Goal: Find specific fact: Find specific fact

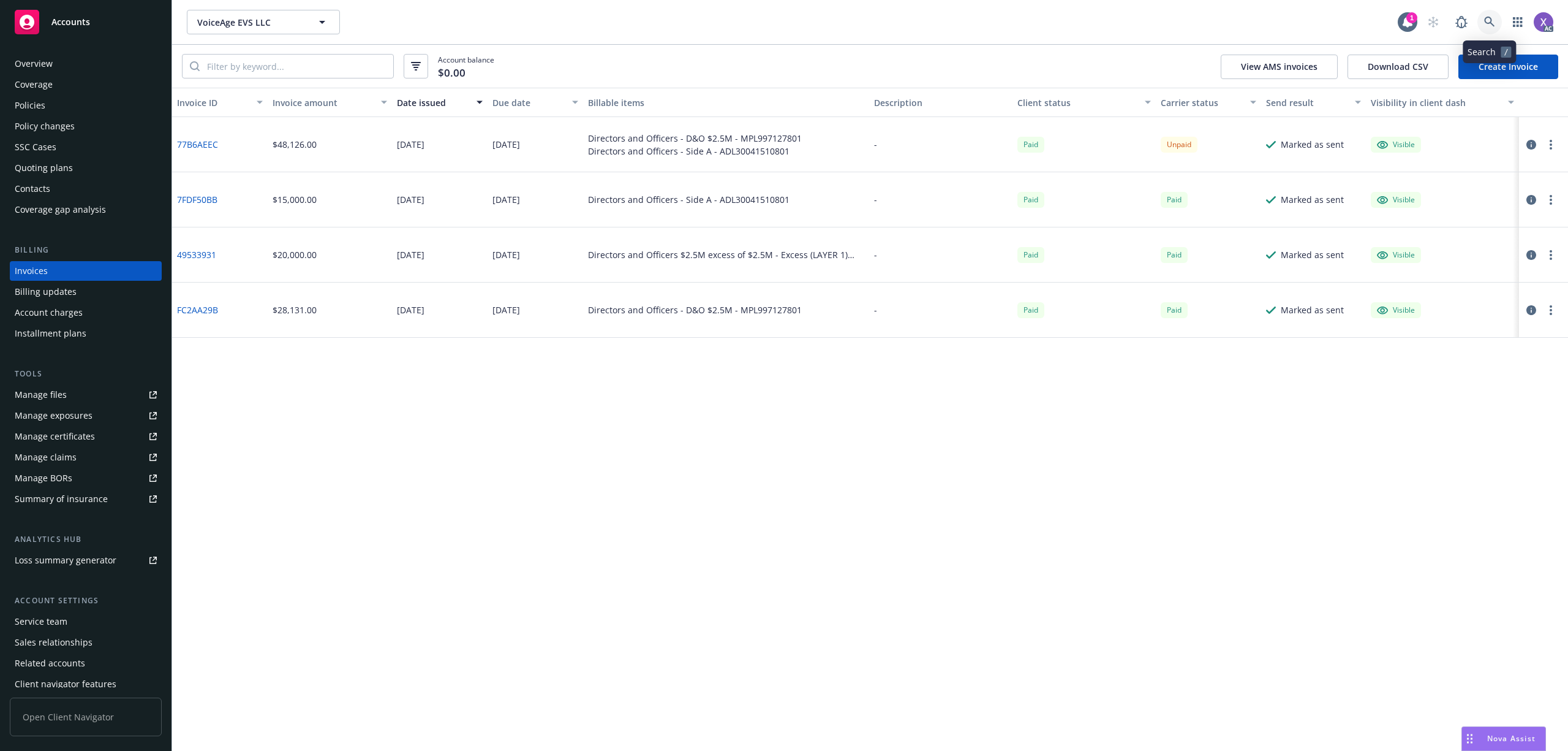
click at [1484, 23] on icon at bounding box center [1490, 22] width 11 height 11
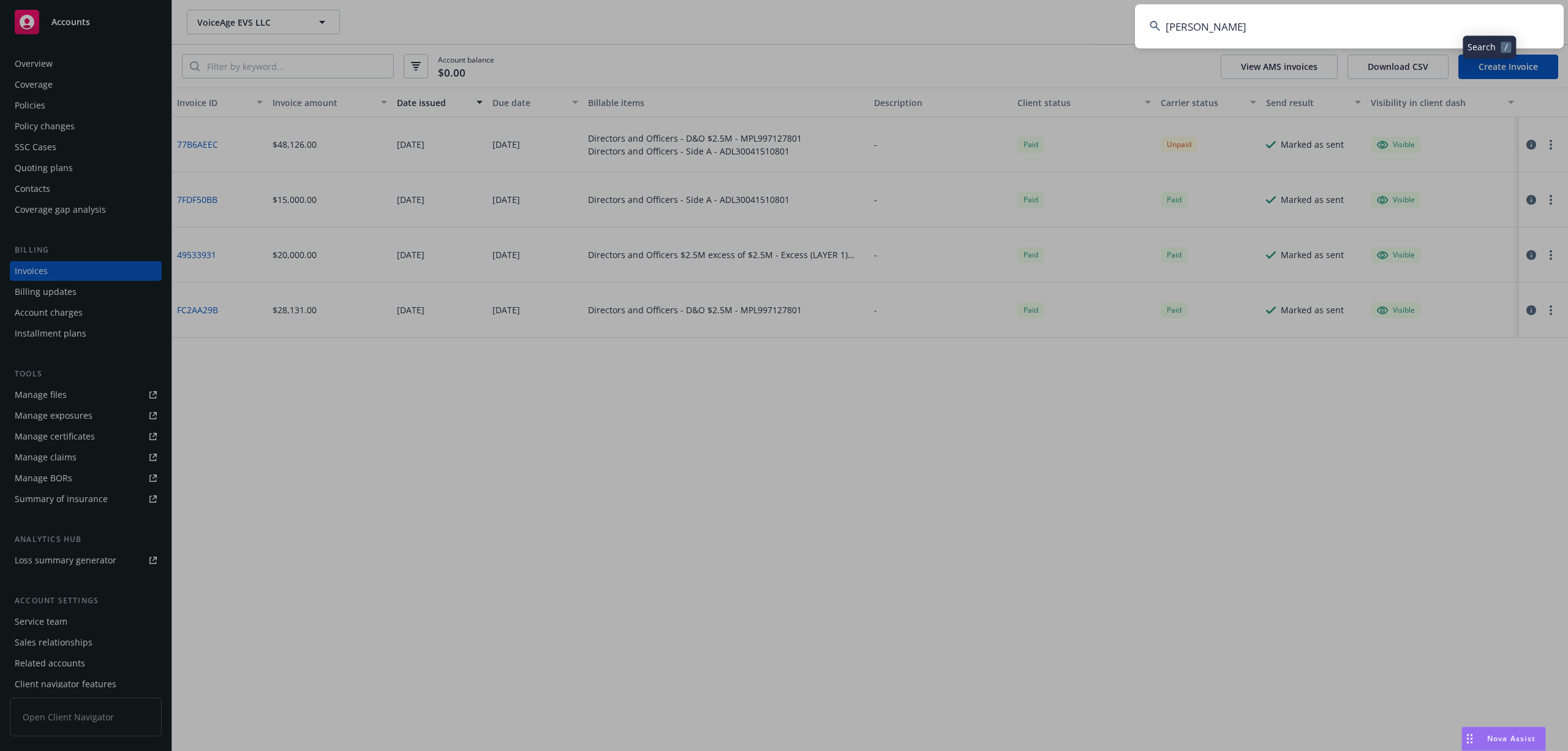
click at [1414, 26] on input "[PERSON_NAME]" at bounding box center [1349, 26] width 429 height 44
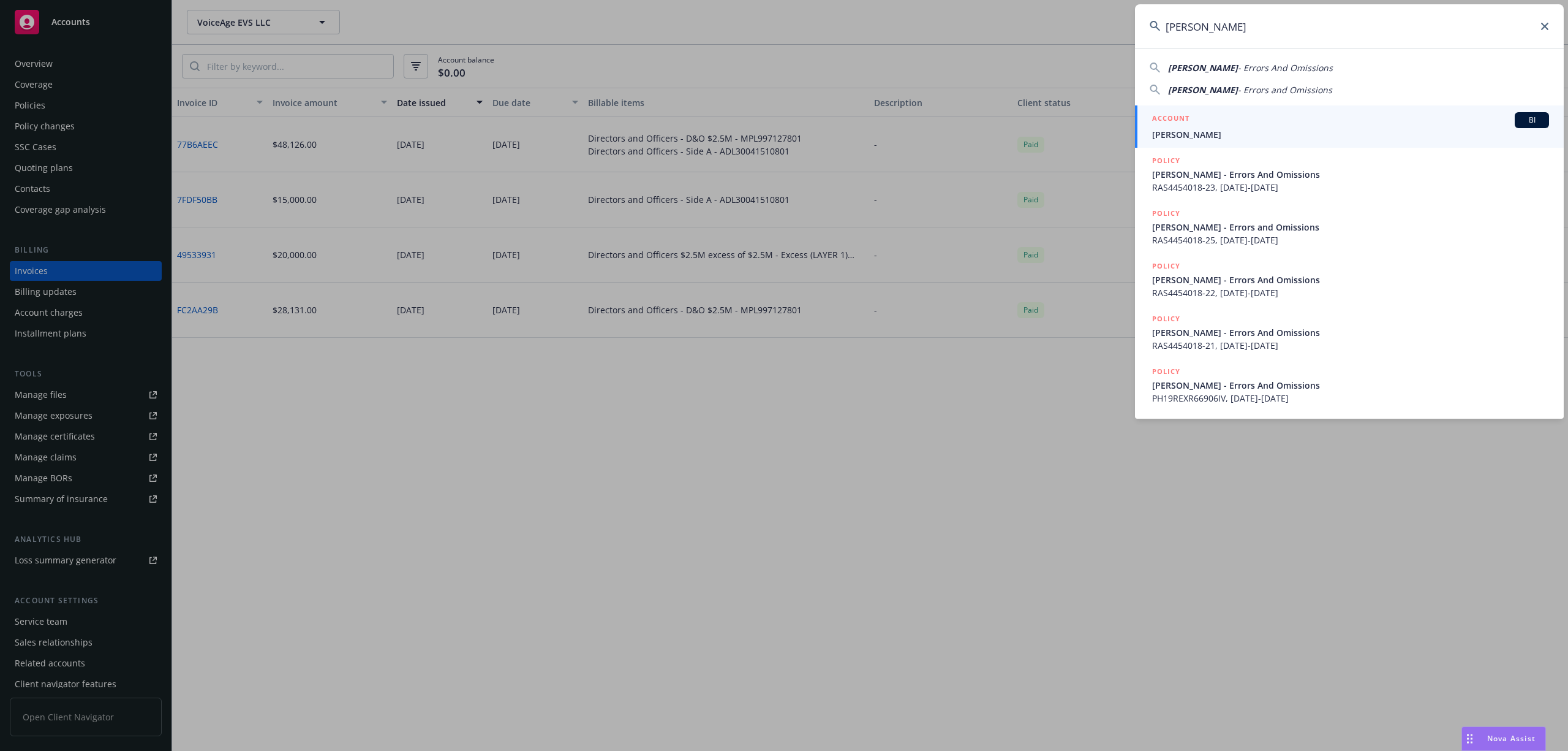
type input "[PERSON_NAME]"
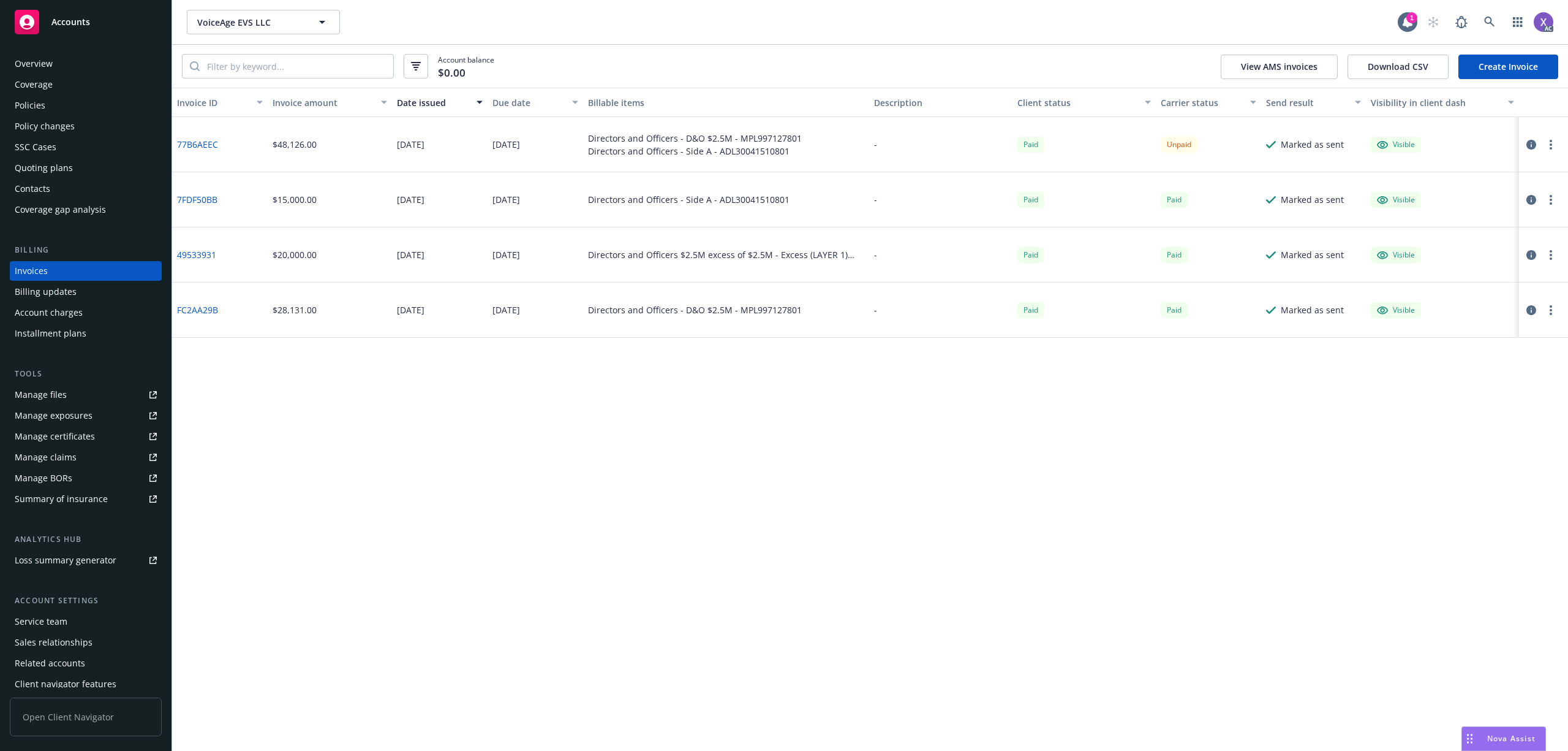
click at [53, 273] on div "Invoices" at bounding box center [85, 271] width 142 height 20
click at [53, 272] on div "Invoices" at bounding box center [85, 271] width 142 height 20
click at [38, 103] on div "Policies" at bounding box center [30, 105] width 31 height 20
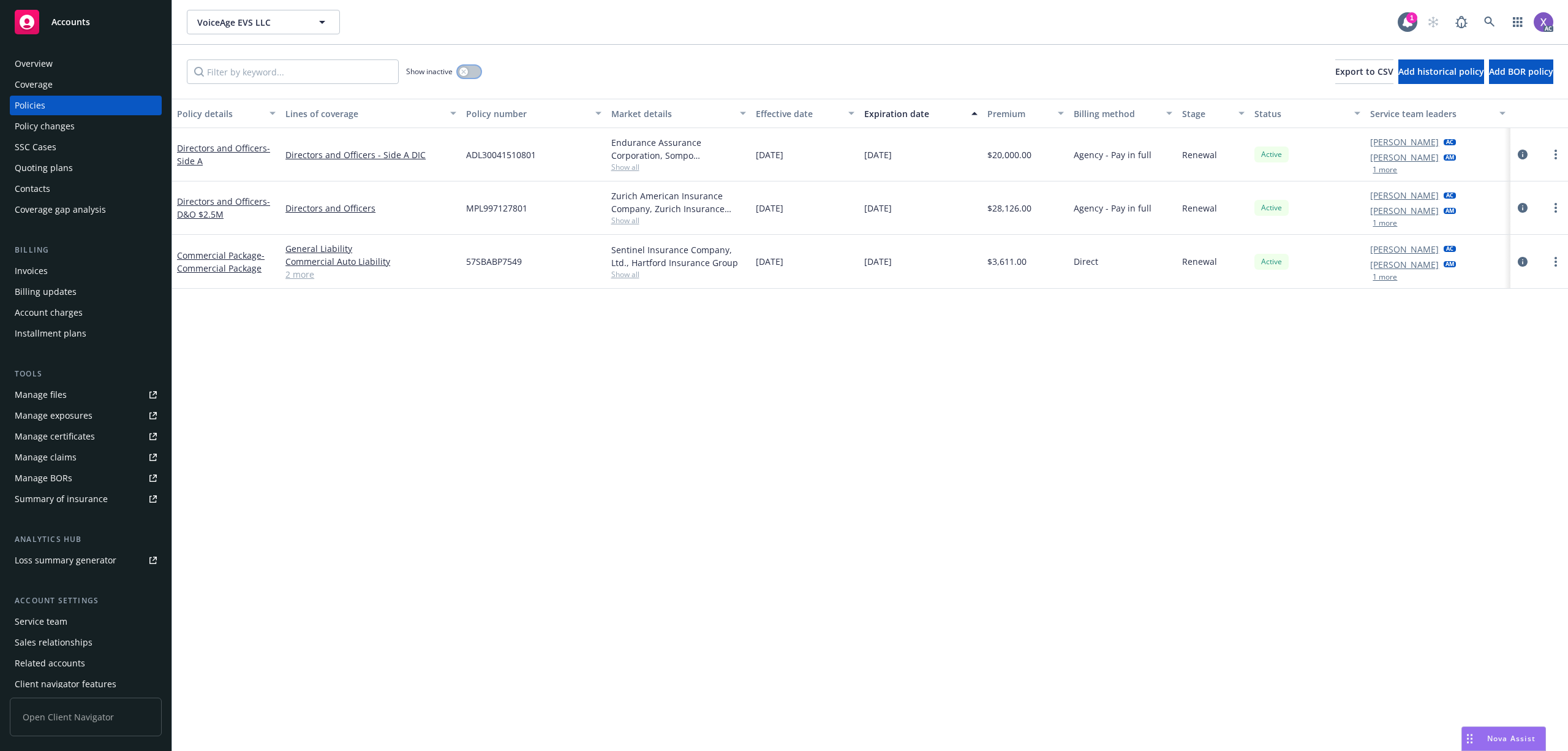
click at [471, 74] on button "button" at bounding box center [469, 71] width 23 height 12
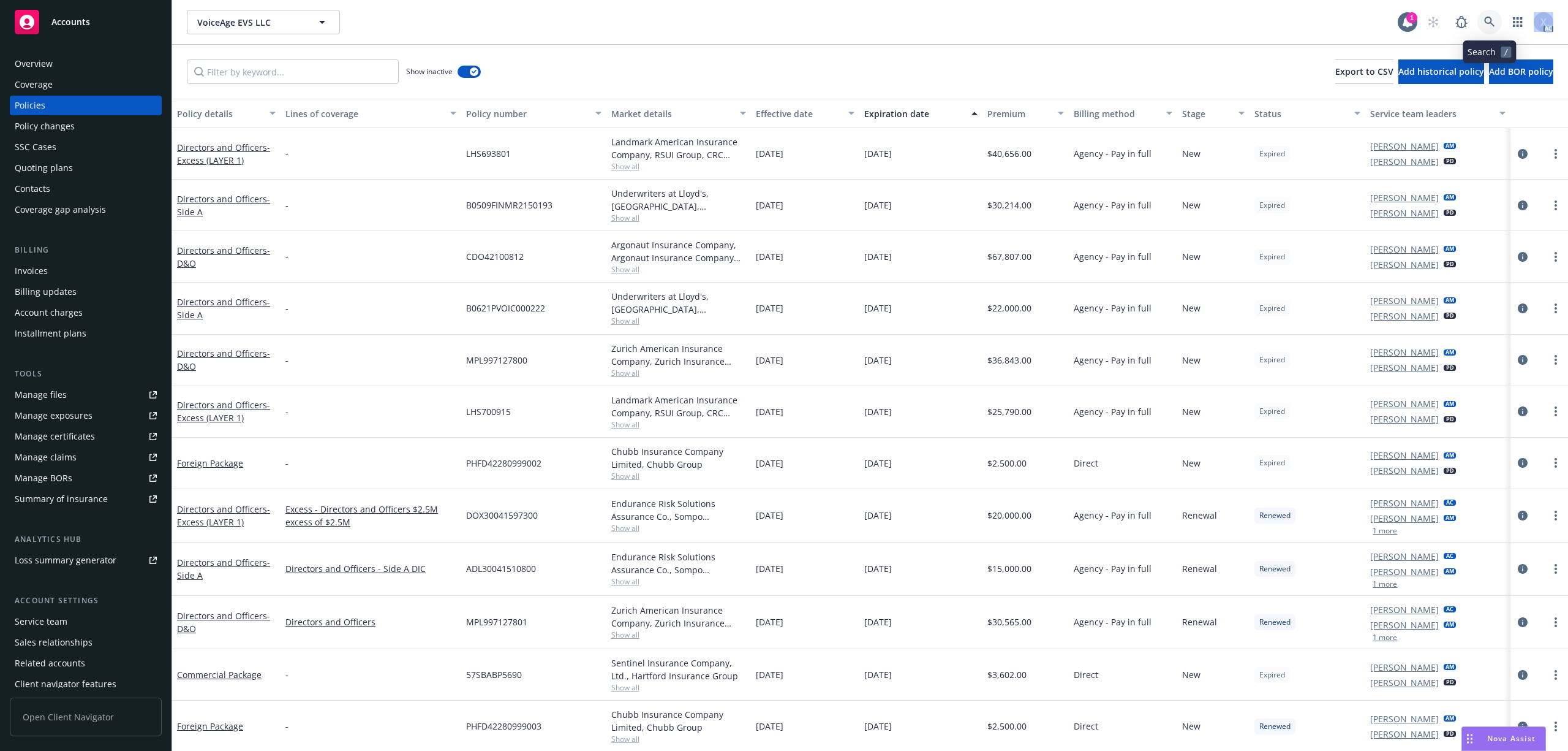
click at [1486, 23] on icon at bounding box center [1490, 22] width 11 height 11
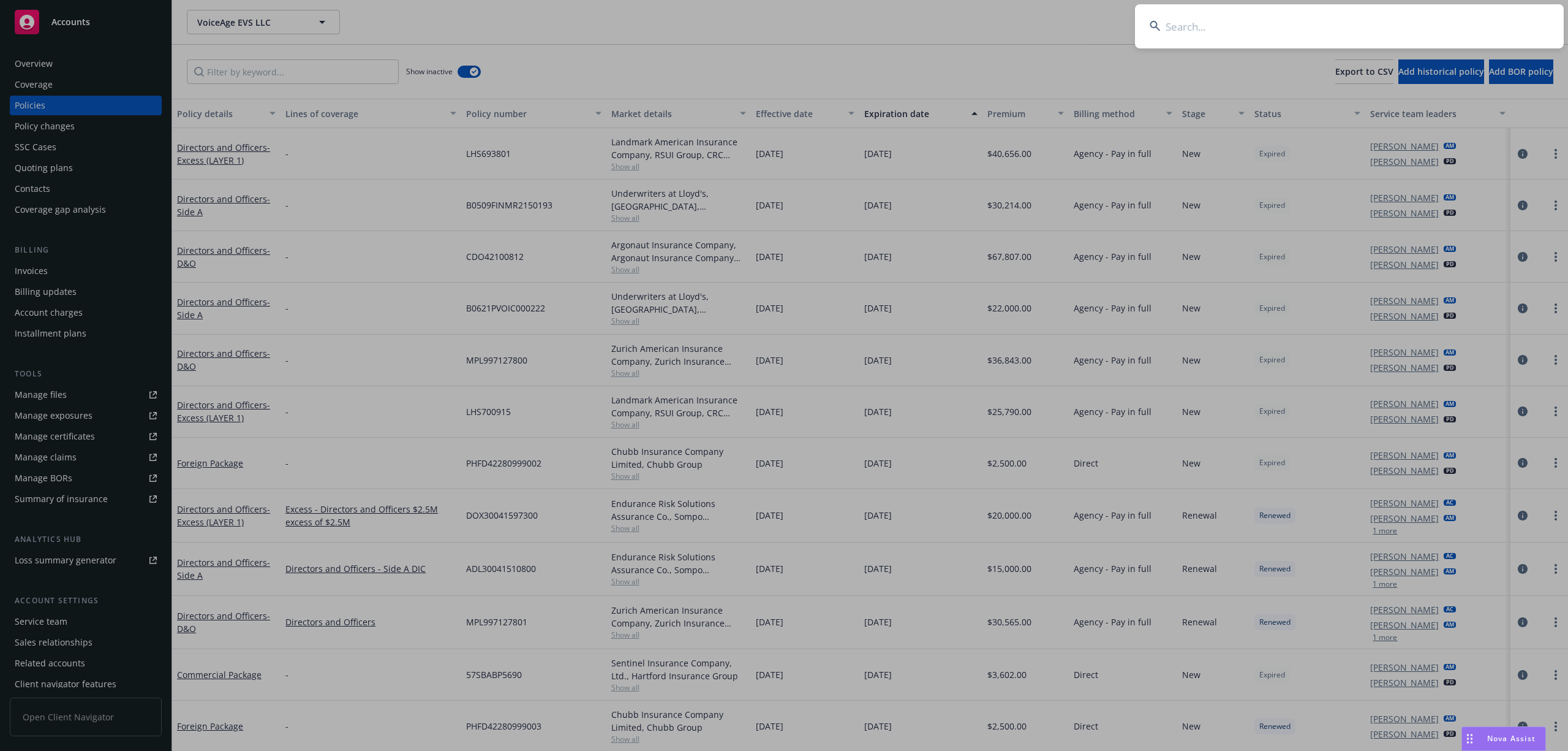
drag, startPoint x: 1487, startPoint y: 23, endPoint x: 1453, endPoint y: 45, distance: 40.5
click at [1478, 45] on input at bounding box center [1349, 26] width 429 height 44
click at [1294, 30] on input at bounding box center [1349, 26] width 429 height 44
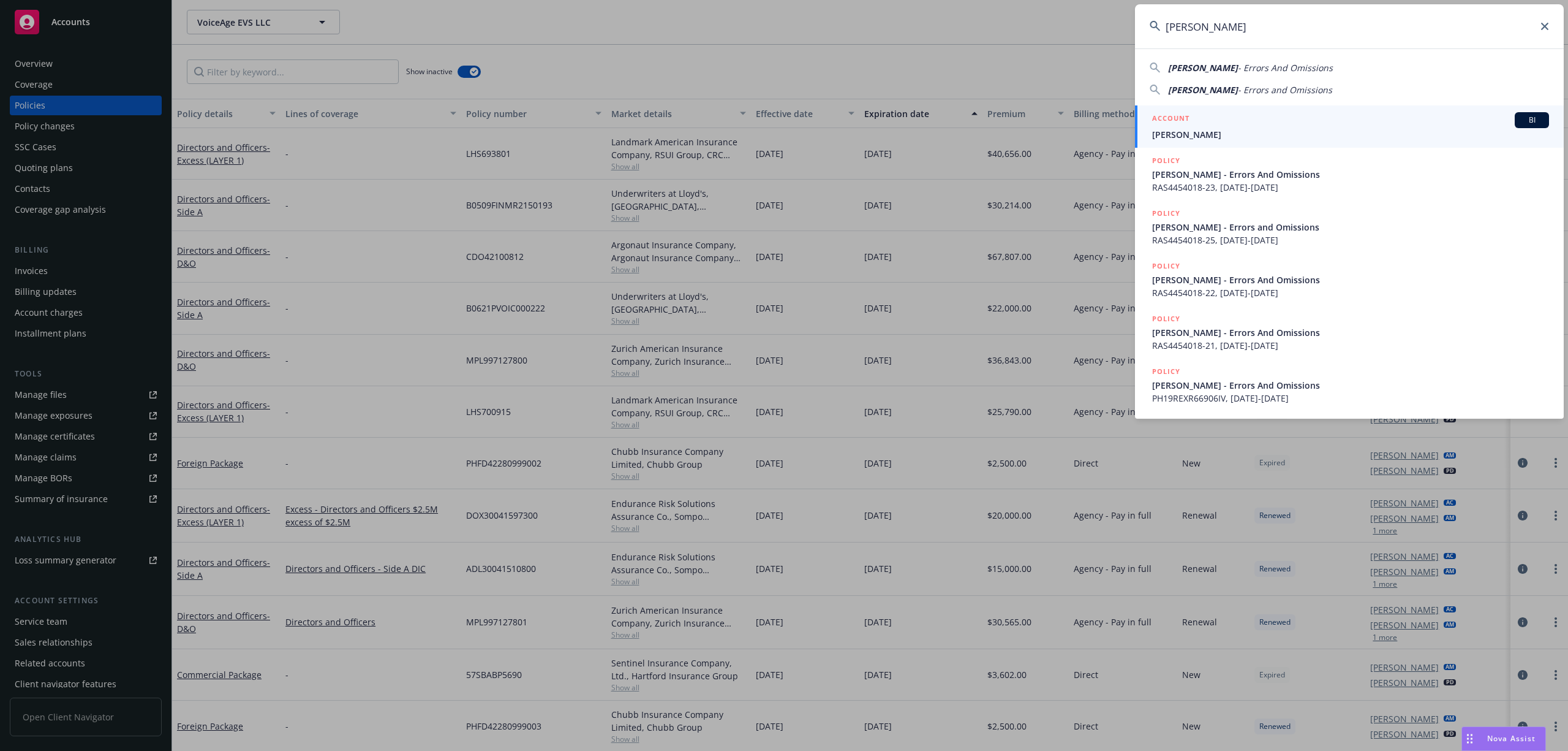
type input "[PERSON_NAME]"
click at [1200, 131] on span "[PERSON_NAME]" at bounding box center [1350, 134] width 397 height 13
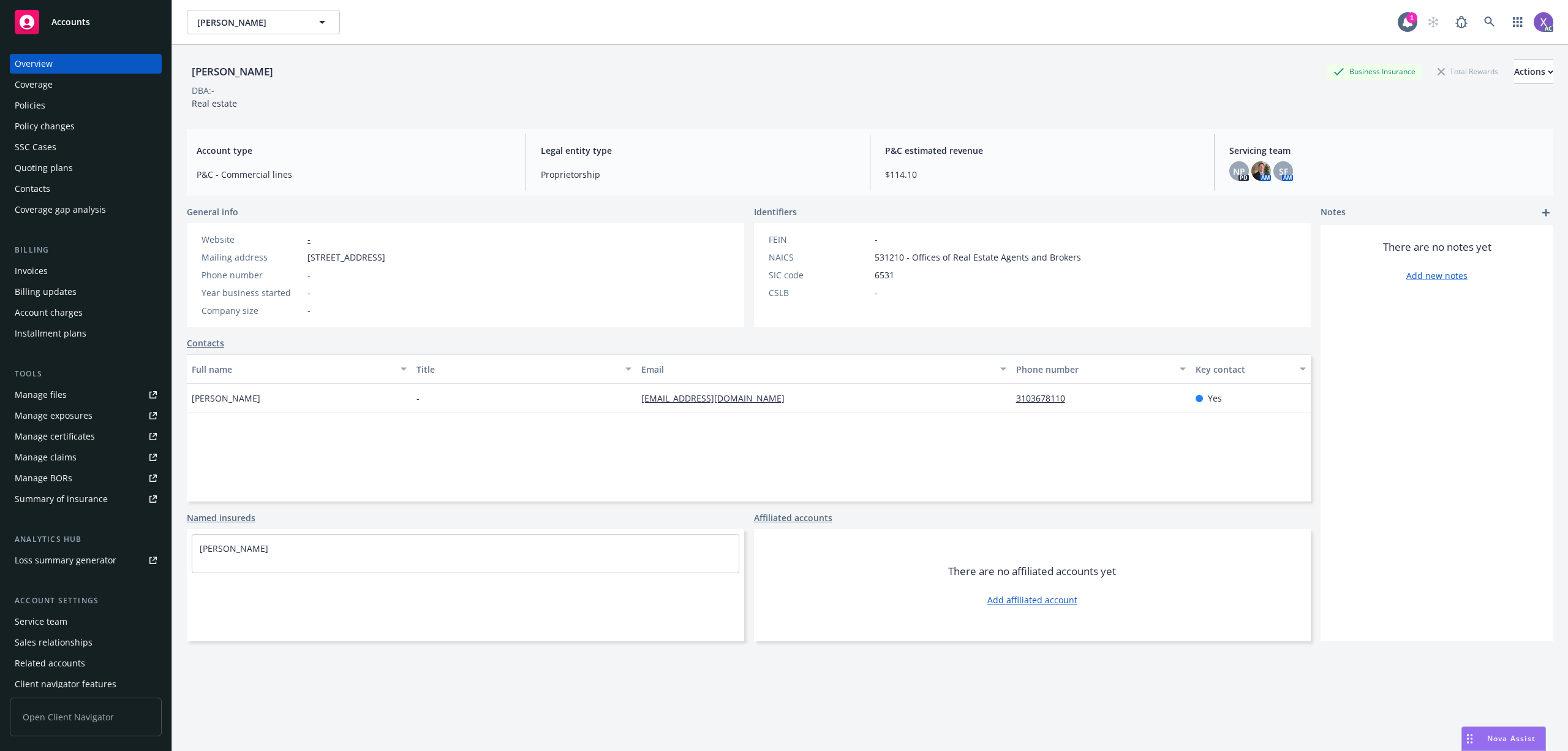
click at [35, 109] on div "Policies" at bounding box center [30, 105] width 31 height 20
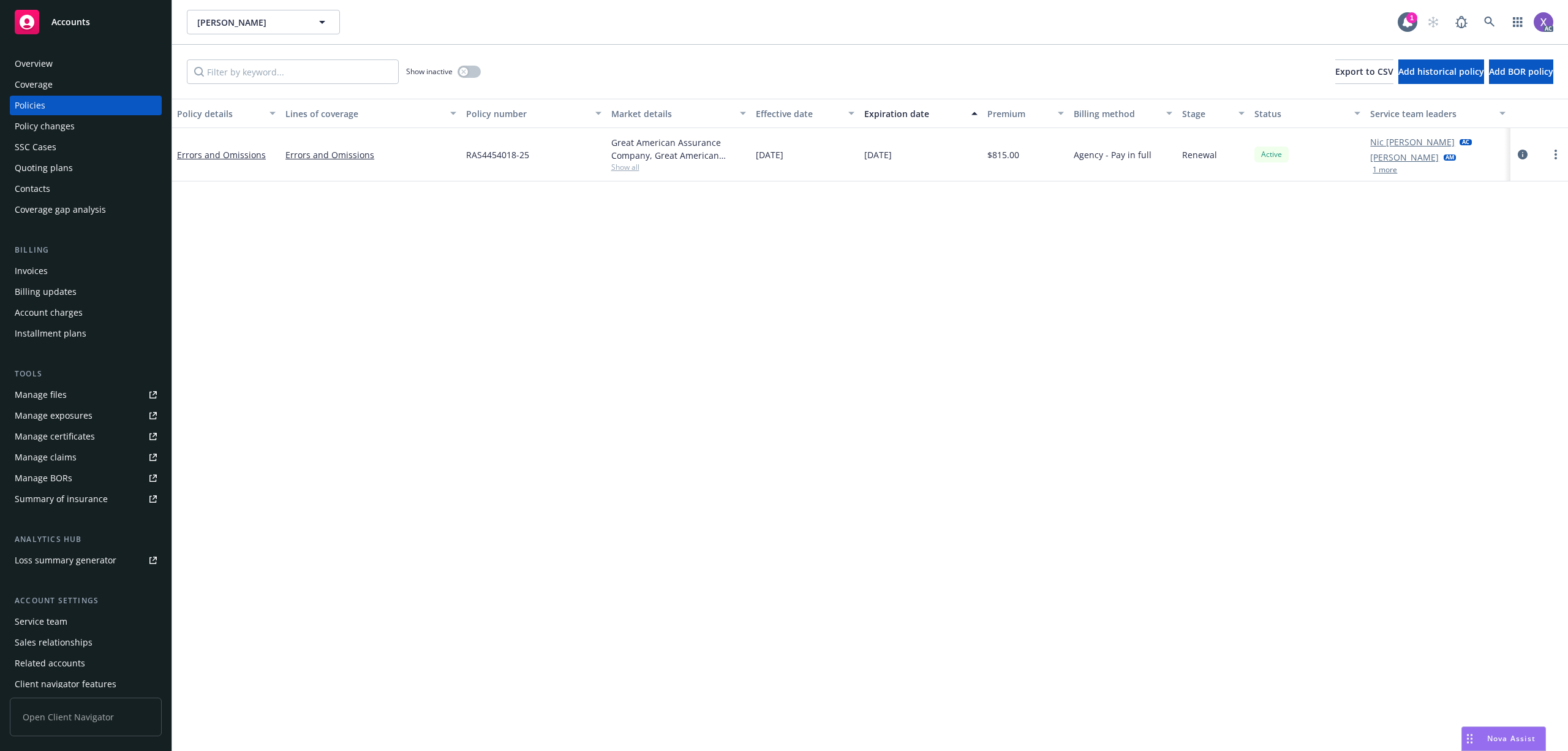
click at [33, 271] on div "Invoices" at bounding box center [31, 271] width 33 height 20
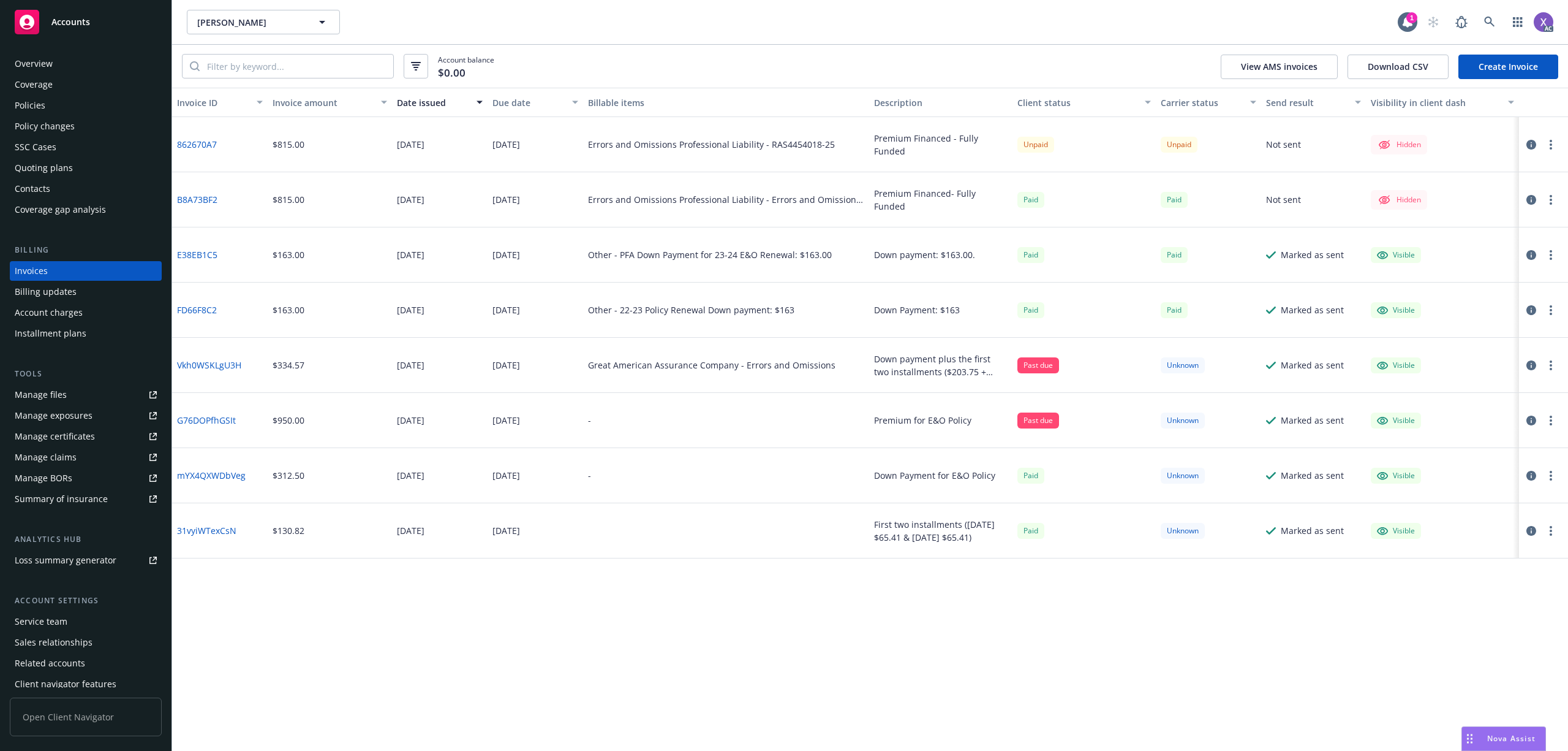
click at [199, 147] on link "862670A7" at bounding box center [197, 144] width 40 height 13
click at [28, 107] on div "Policies" at bounding box center [30, 105] width 31 height 20
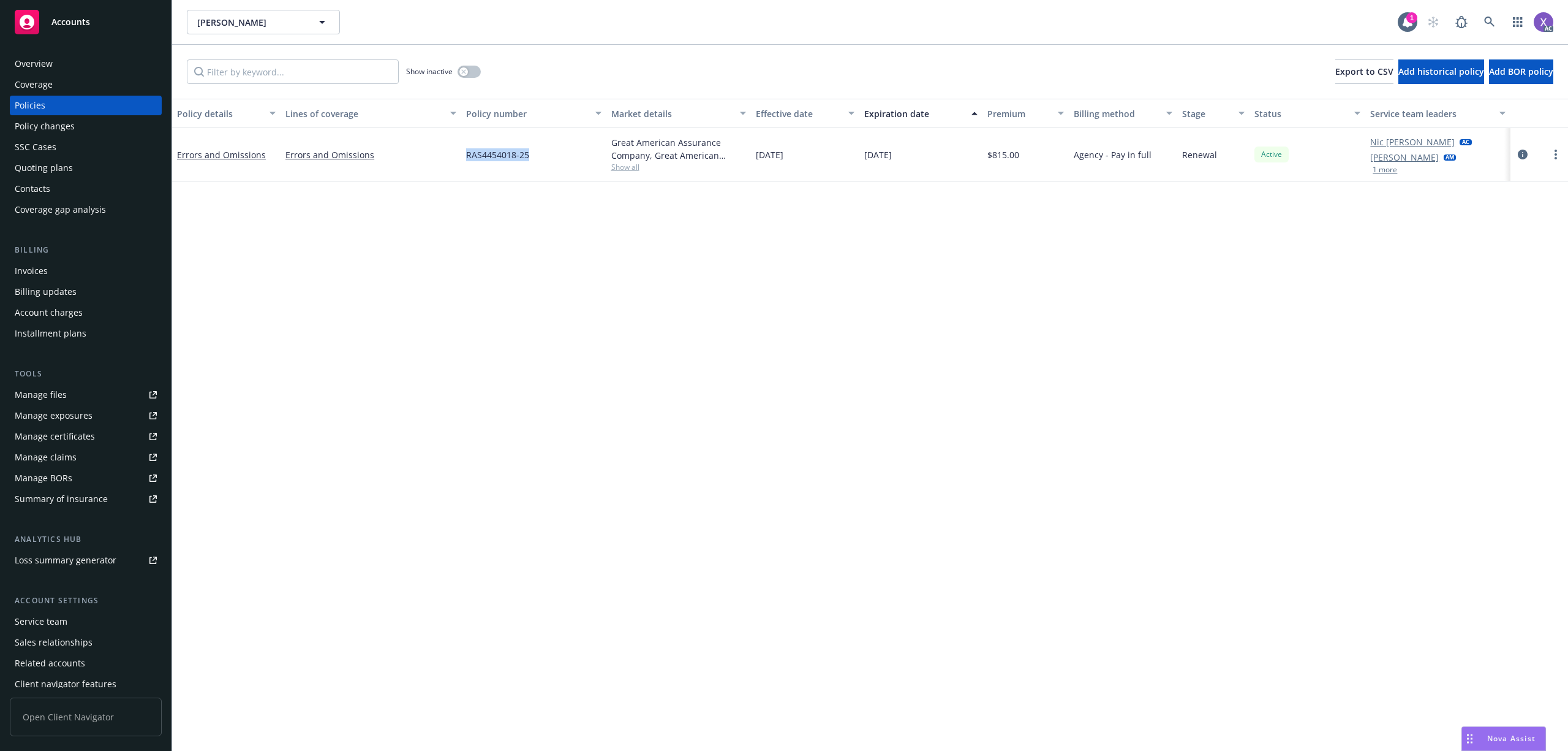
drag, startPoint x: 544, startPoint y: 157, endPoint x: 459, endPoint y: 160, distance: 85.1
click at [459, 160] on div "Errors and Omissions Errors and Omissions RAS4454018-25 Great American Assuranc…" at bounding box center [870, 154] width 1396 height 53
copy div "RAS4454018-25"
click at [31, 270] on div "Invoices" at bounding box center [31, 271] width 33 height 20
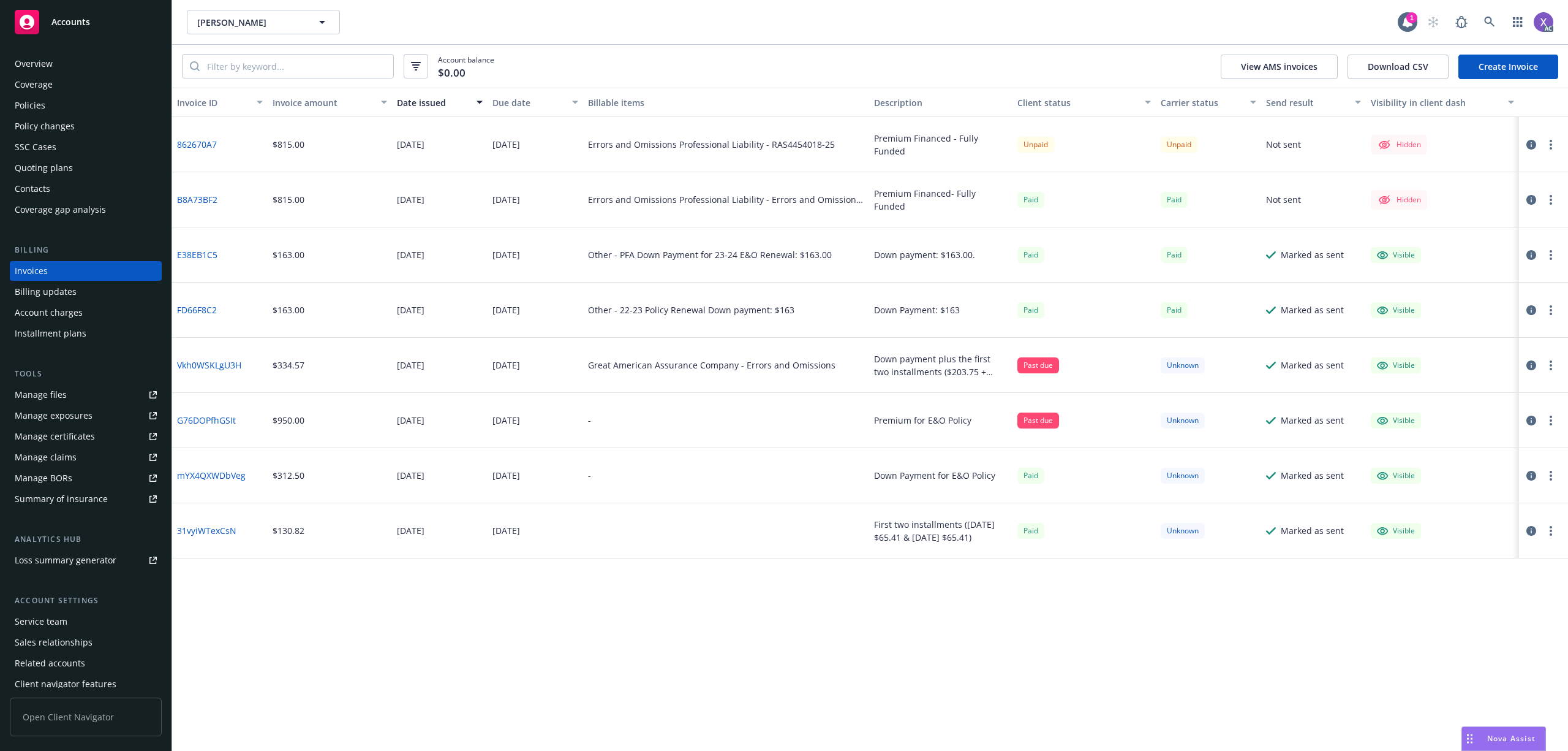
click at [206, 147] on link "862670A7" at bounding box center [197, 144] width 40 height 13
click at [189, 150] on link "862670A7" at bounding box center [197, 144] width 40 height 13
click at [28, 114] on div "Policies" at bounding box center [30, 105] width 31 height 20
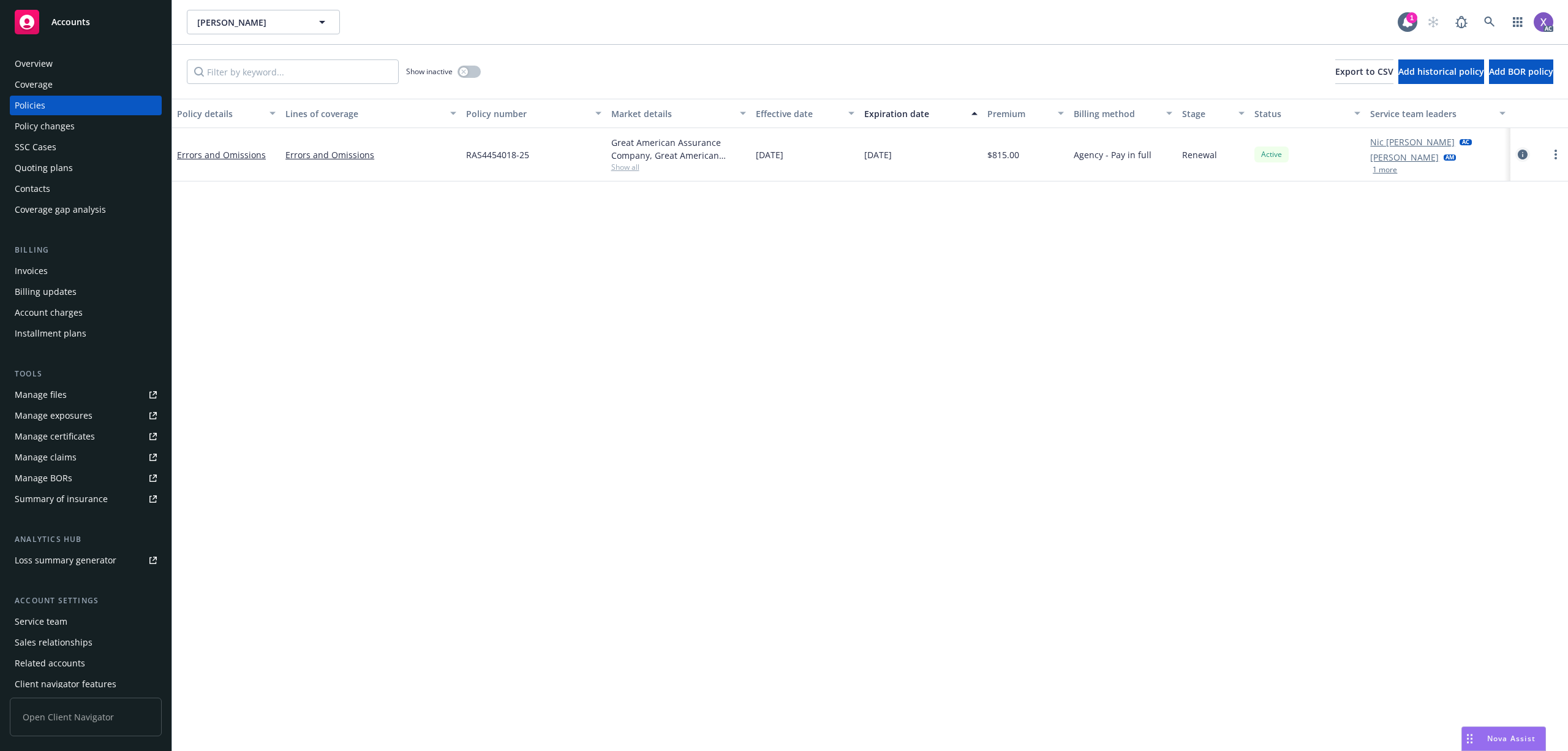
click at [1522, 154] on icon "circleInformation" at bounding box center [1523, 154] width 10 height 10
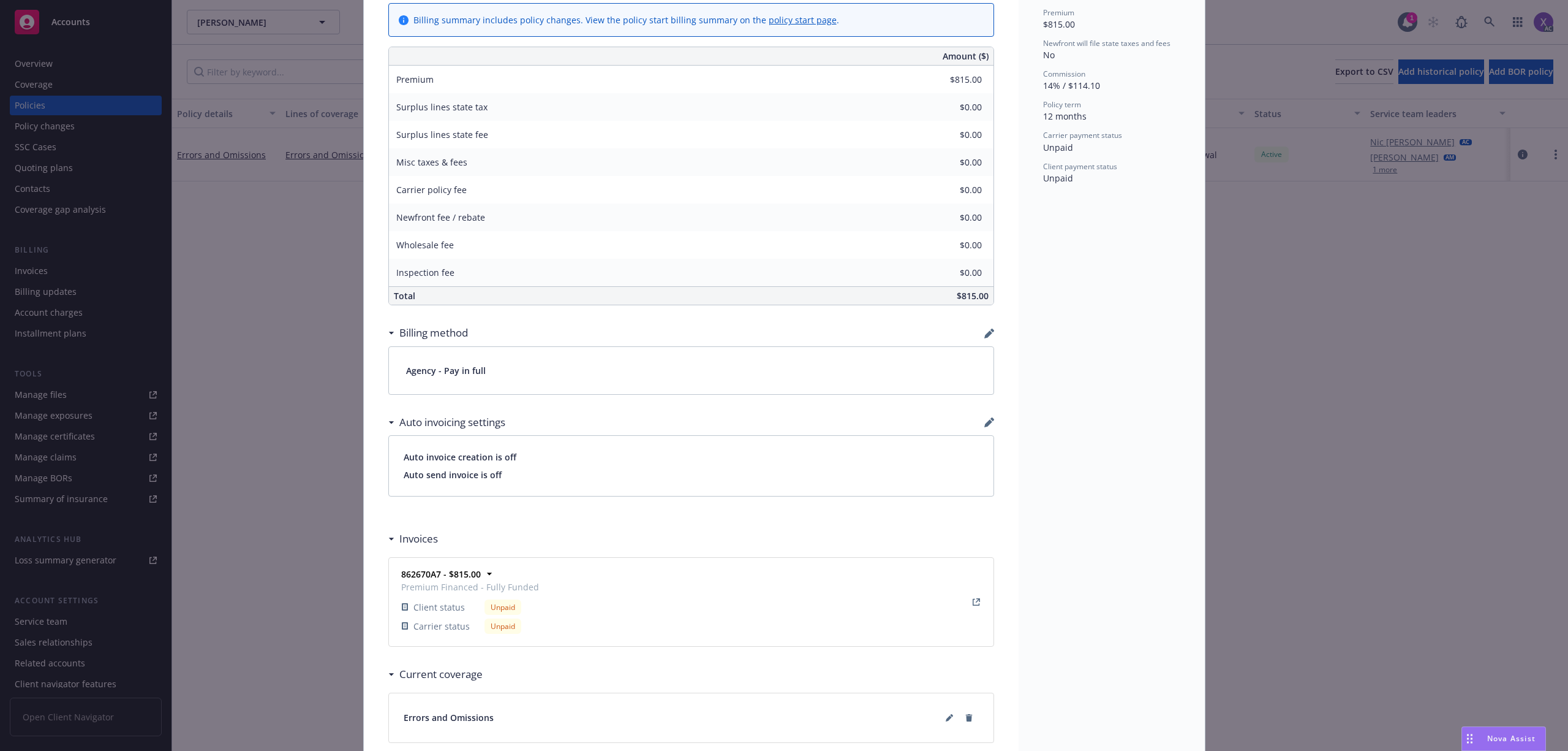
scroll to position [490, 0]
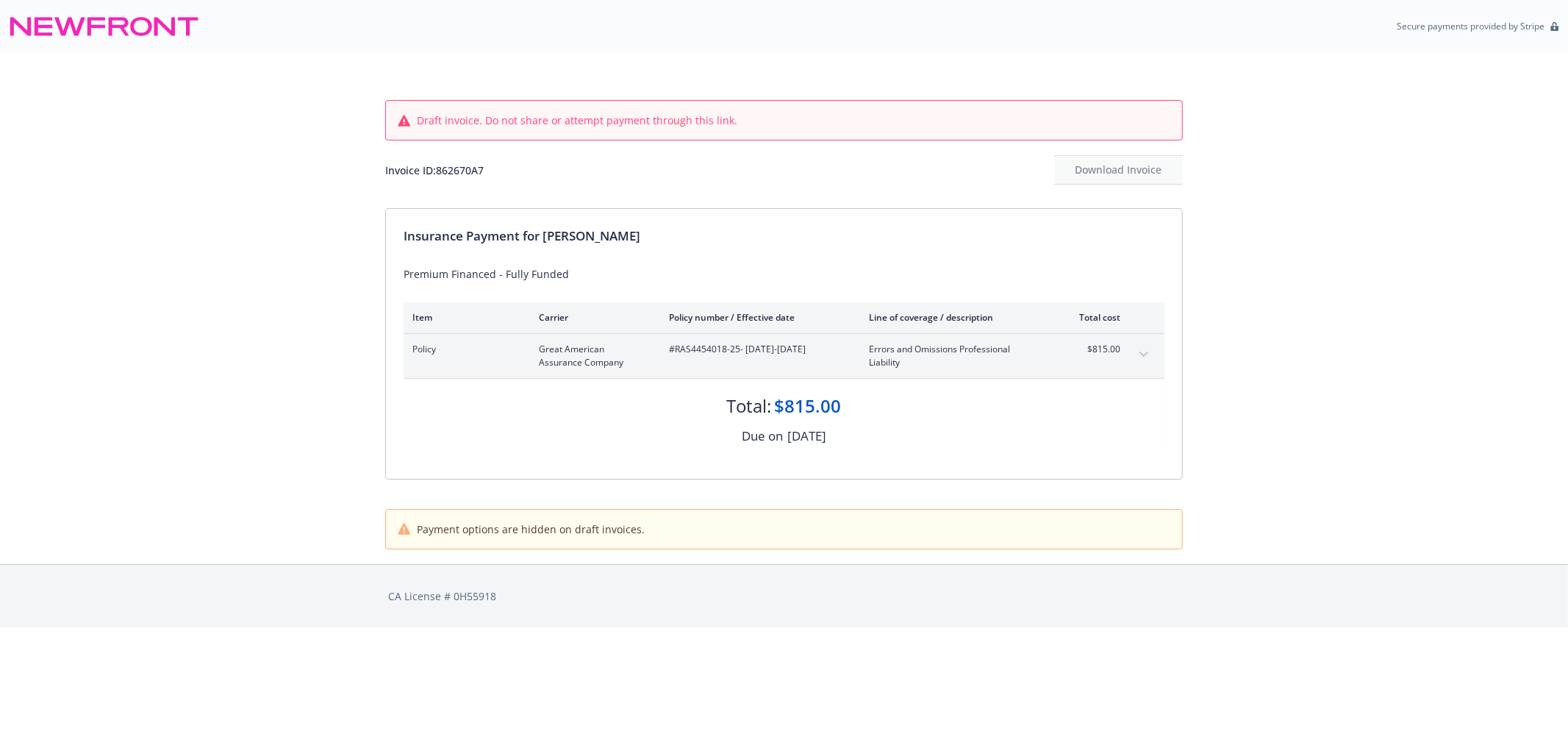
click at [1141, 355] on icon "expand content" at bounding box center [1144, 354] width 9 height 6
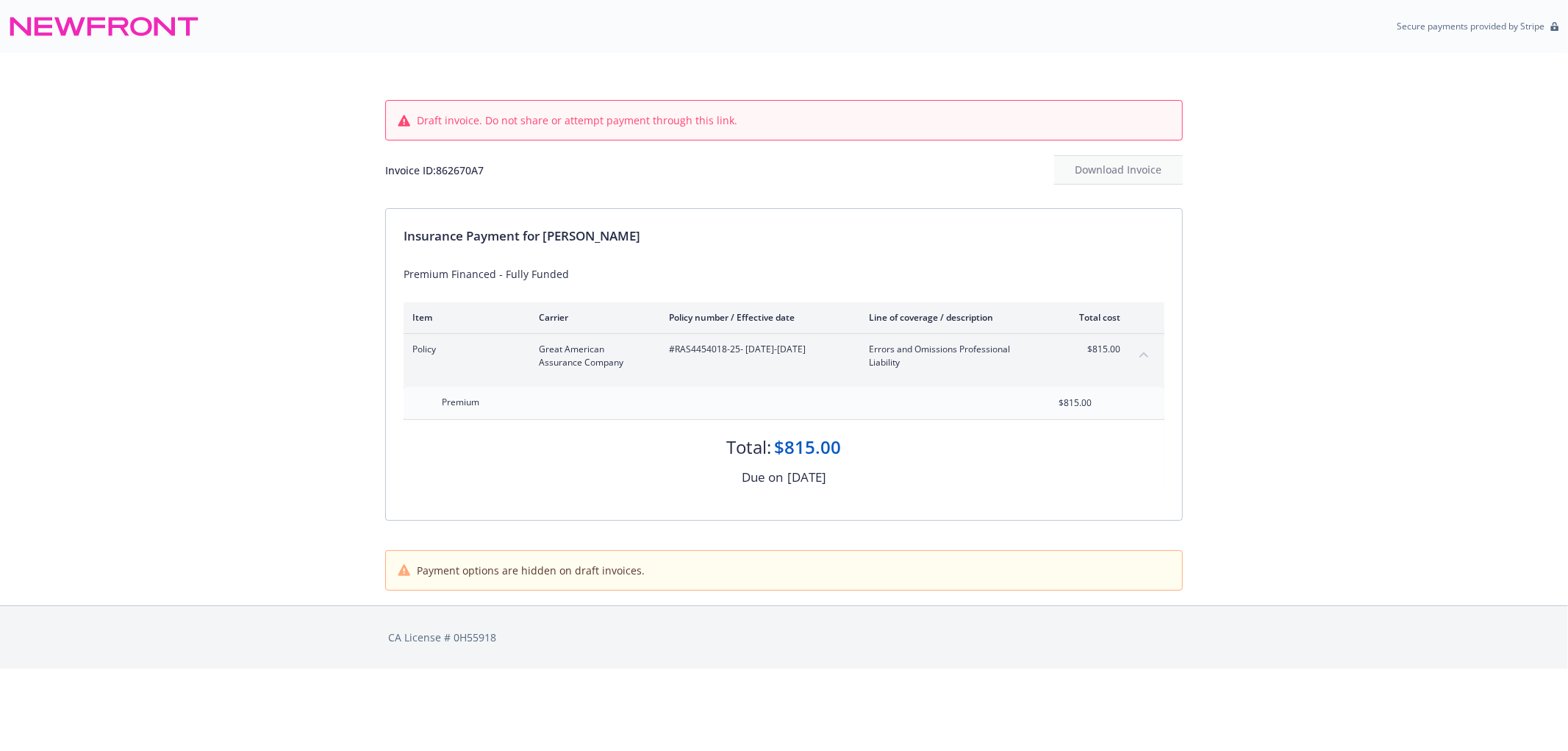
click at [1141, 354] on icon "collapse content" at bounding box center [1144, 354] width 9 height 6
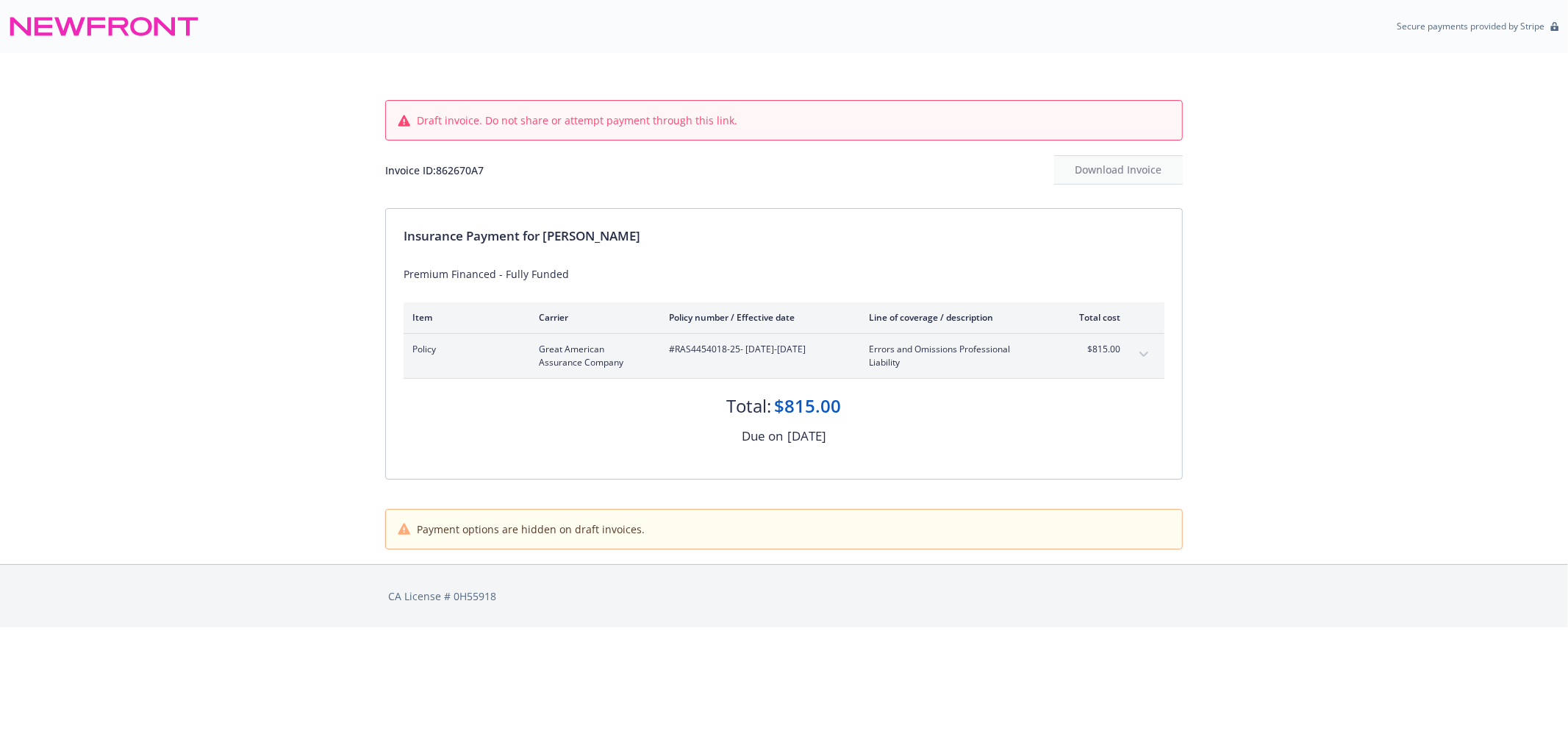
click at [1143, 349] on button "expand content" at bounding box center [1144, 355] width 24 height 24
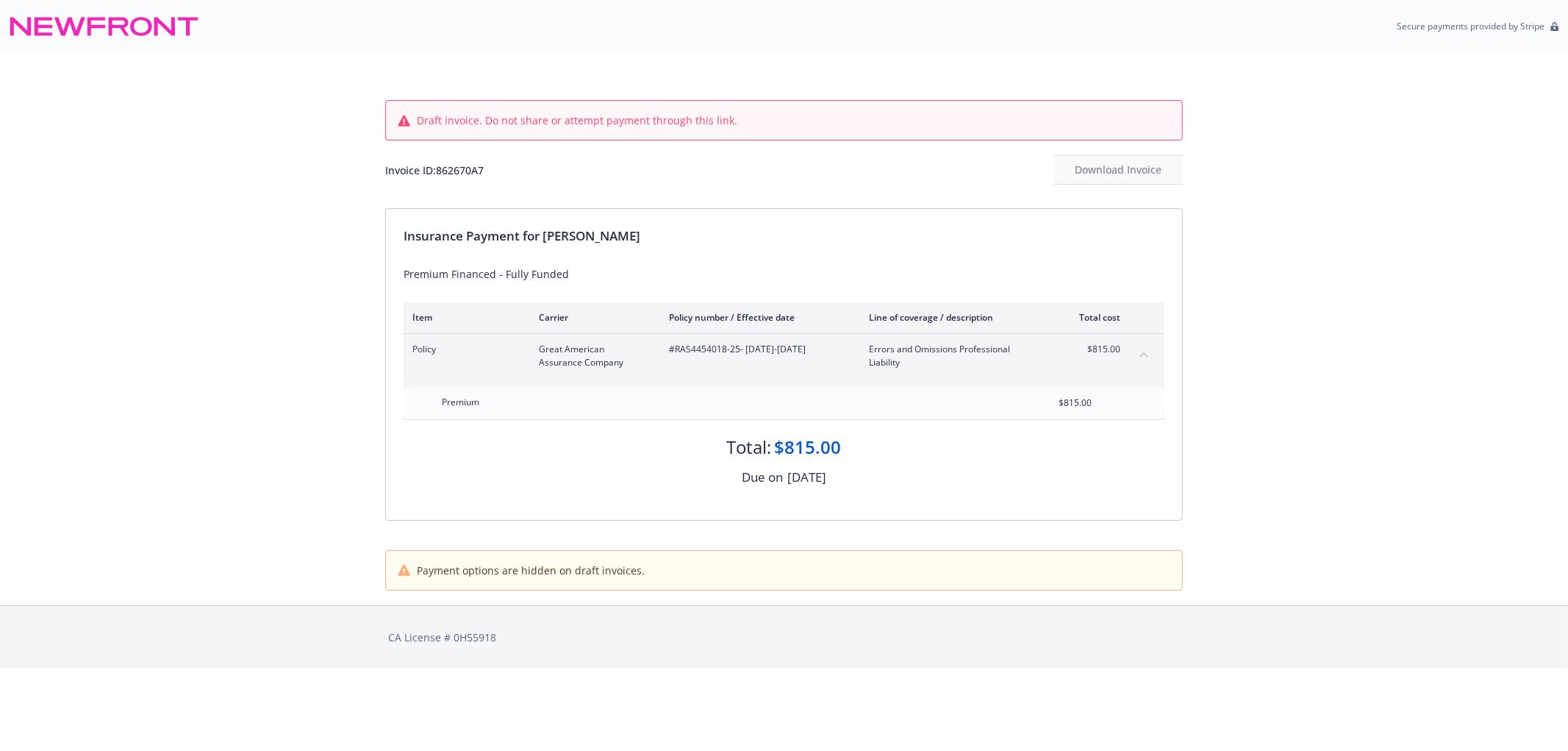
click at [1143, 349] on button "collapse content" at bounding box center [1144, 355] width 24 height 24
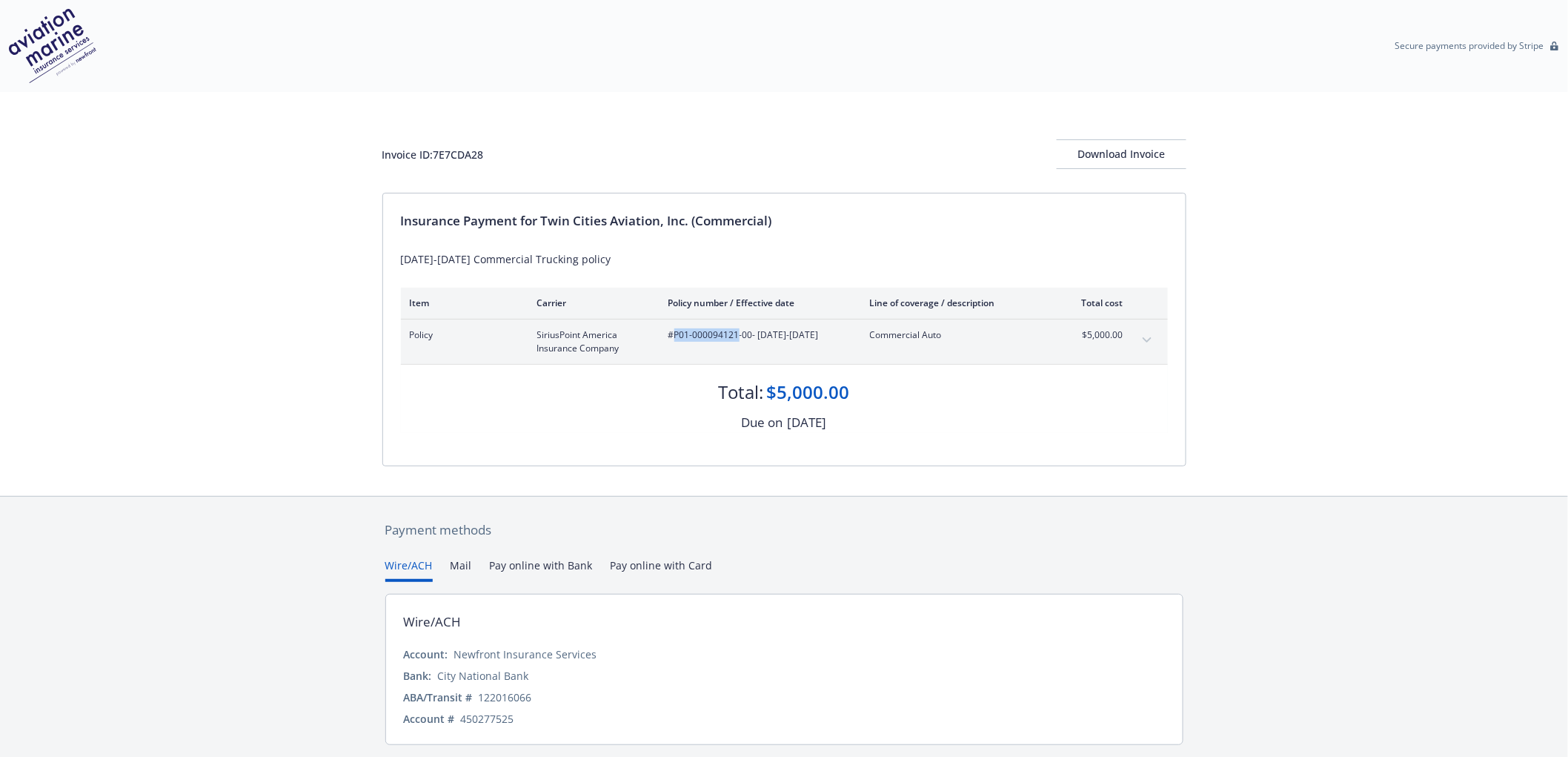
drag, startPoint x: 675, startPoint y: 336, endPoint x: 737, endPoint y: 336, distance: 62.0
click at [737, 336] on span "#P01-000094121-00 - 05/14/2025-05/14/2026" at bounding box center [758, 335] width 178 height 13
copy span "P01-000094121"
